Goal: Find specific page/section

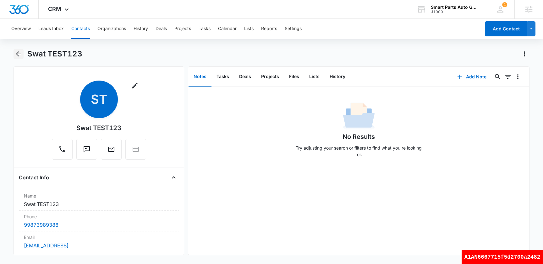
click at [17, 54] on icon "Back" at bounding box center [19, 54] width 8 height 8
click at [79, 32] on button "Contacts" at bounding box center [80, 29] width 19 height 20
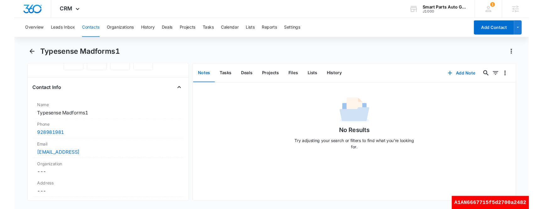
scroll to position [110, 0]
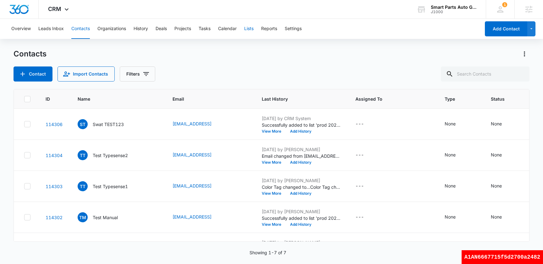
click at [249, 30] on button "Lists" at bounding box center [248, 29] width 9 height 20
